Goal: Use online tool/utility: Utilize a website feature to perform a specific function

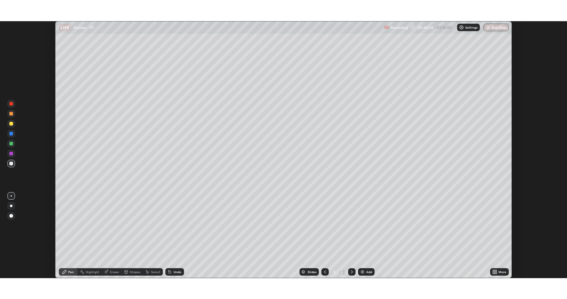
scroll to position [257, 567]
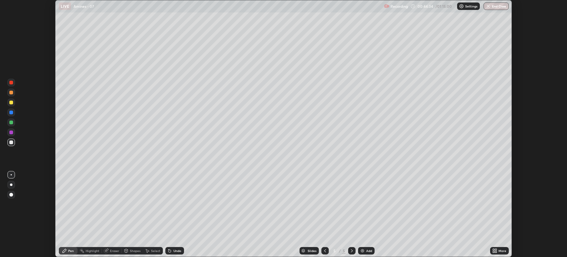
click at [500, 251] on div "More" at bounding box center [502, 250] width 8 height 3
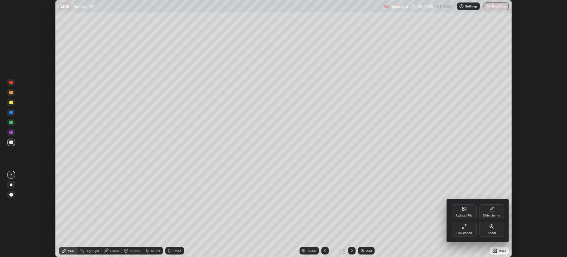
click at [462, 232] on div "Full screen" at bounding box center [464, 232] width 16 height 3
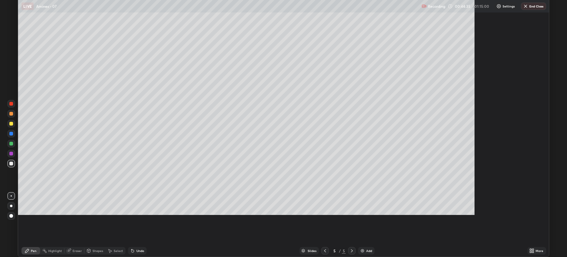
scroll to position [299, 567]
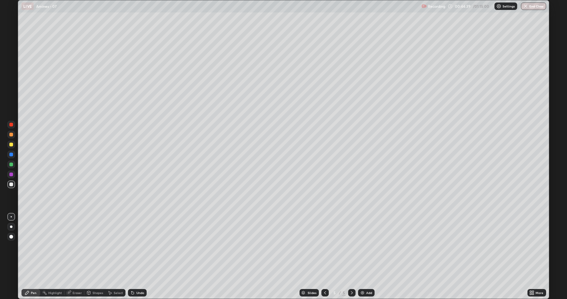
click at [74, 256] on div "Eraser" at bounding box center [74, 292] width 20 height 7
click at [30, 256] on div "Pen" at bounding box center [30, 292] width 19 height 7
click at [135, 256] on div "Undo" at bounding box center [137, 292] width 19 height 7
click at [137, 256] on div "Undo" at bounding box center [140, 292] width 8 height 3
click at [141, 256] on div "Undo" at bounding box center [137, 292] width 19 height 7
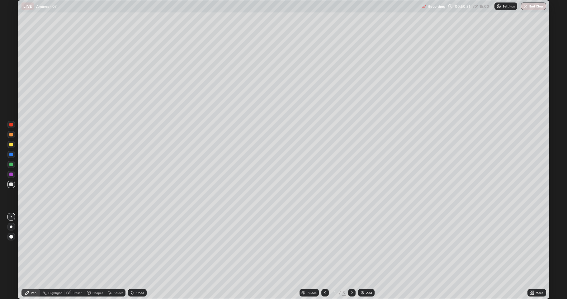
click at [140, 256] on div "Undo" at bounding box center [140, 292] width 8 height 3
click at [77, 256] on div "Eraser" at bounding box center [74, 292] width 20 height 7
click at [12, 256] on icon at bounding box center [11, 271] width 3 height 3
click at [35, 256] on div "Pen" at bounding box center [30, 292] width 19 height 7
click at [11, 144] on div at bounding box center [11, 145] width 4 height 4
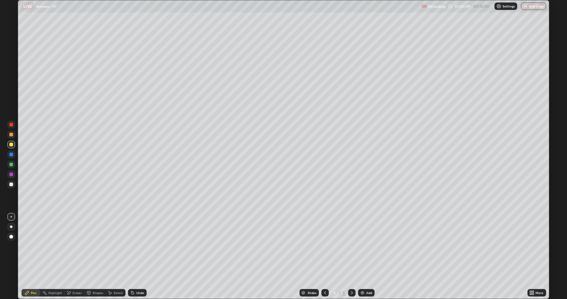
click at [535, 256] on div "More" at bounding box center [536, 292] width 19 height 7
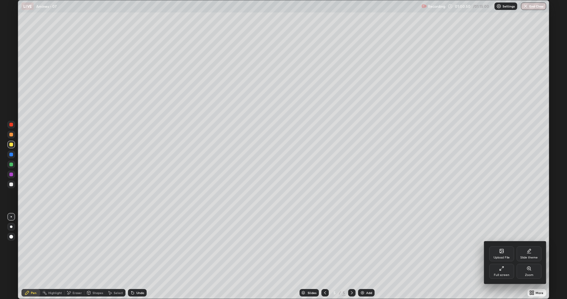
click at [501, 256] on icon at bounding box center [501, 270] width 2 height 2
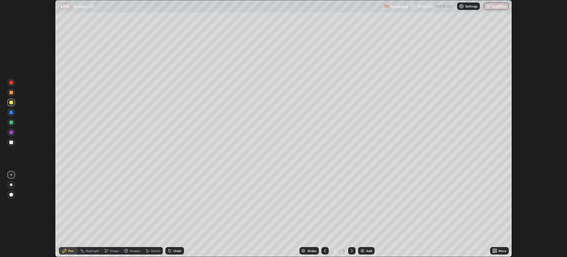
scroll to position [30868, 30558]
click at [494, 7] on button "End Class" at bounding box center [495, 5] width 25 height 7
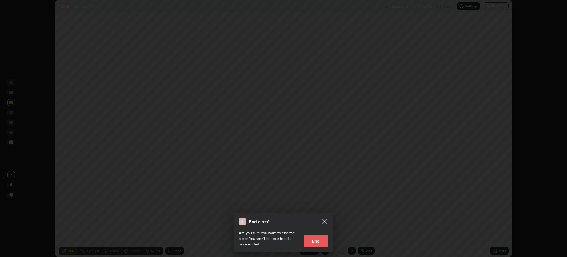
click at [314, 242] on button "End" at bounding box center [315, 240] width 25 height 12
